Goal: Navigation & Orientation: Understand site structure

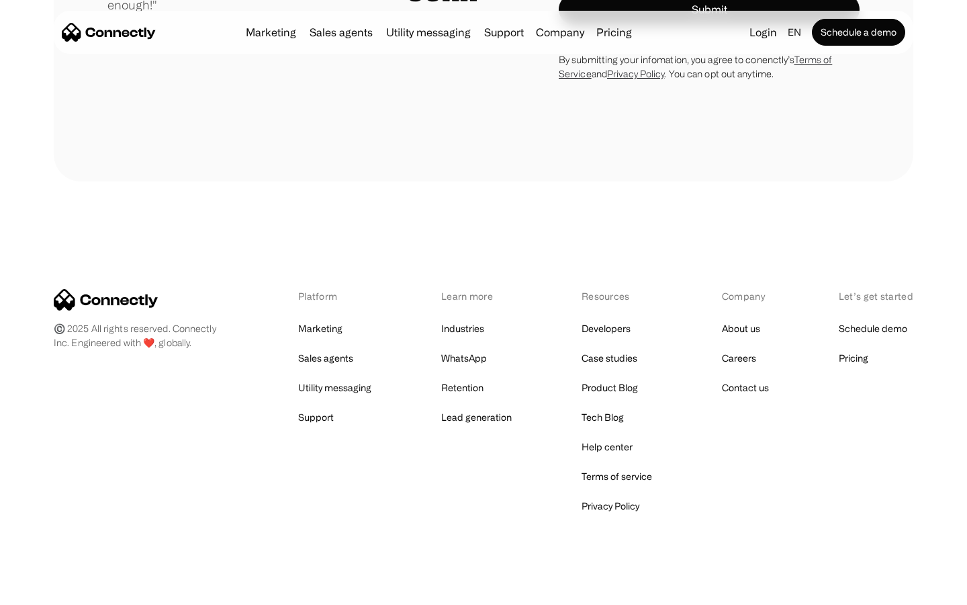
scroll to position [3741, 0]
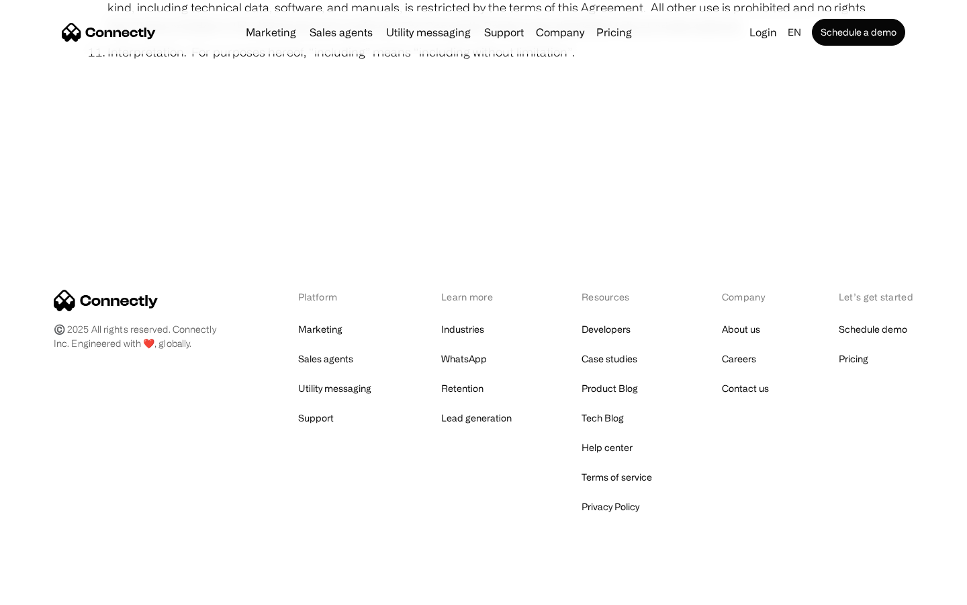
scroll to position [4935, 0]
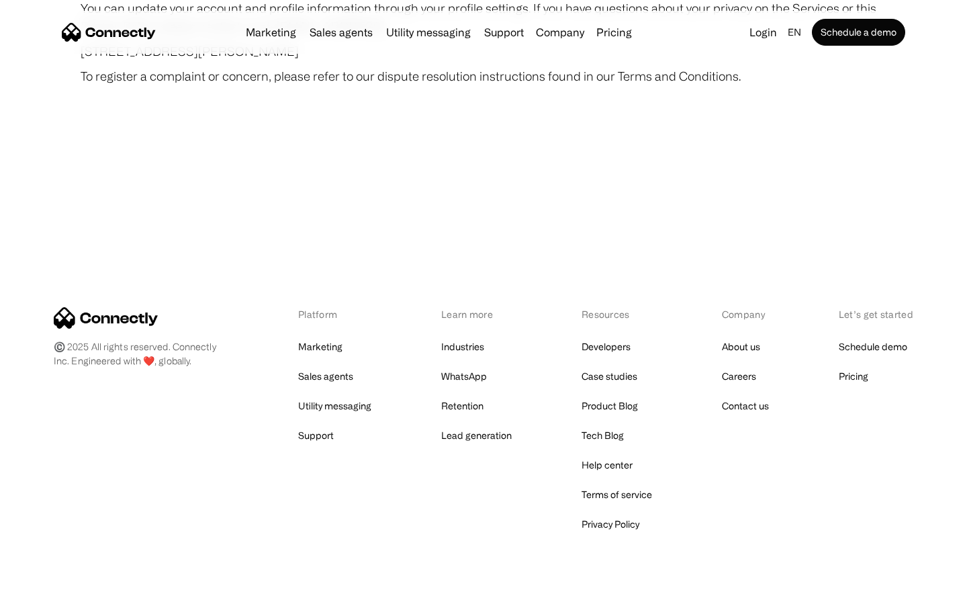
scroll to position [7821, 0]
